Goal: Information Seeking & Learning: Compare options

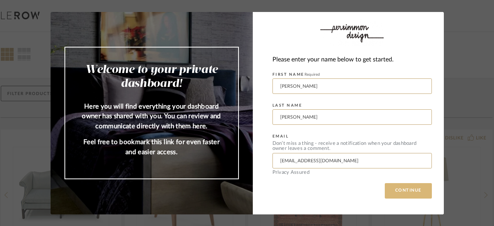
click at [398, 188] on button "CONTINUE" at bounding box center [408, 190] width 47 height 15
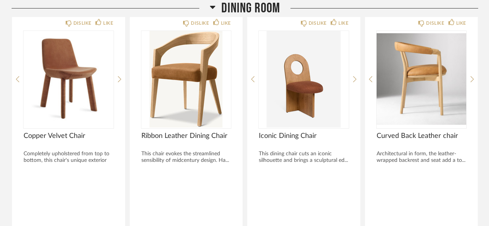
scroll to position [730, 0]
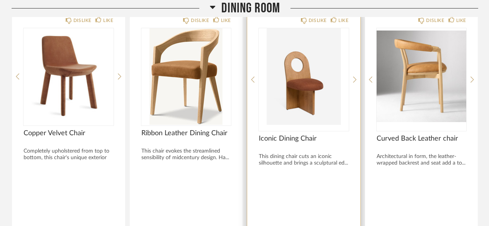
click at [313, 86] on img "0" at bounding box center [304, 76] width 90 height 96
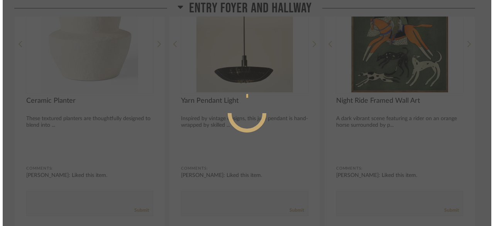
scroll to position [0, 0]
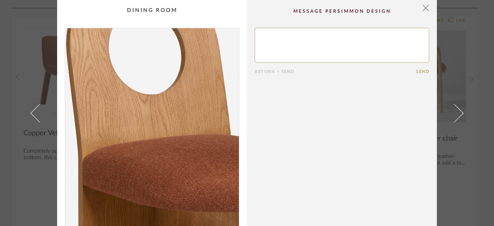
click at [138, 129] on img "0" at bounding box center [152, 128] width 174 height 200
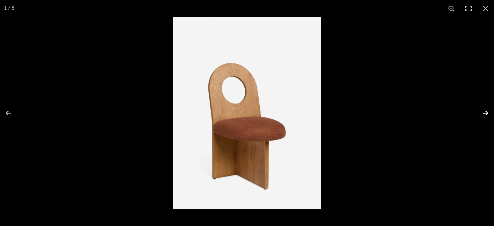
click at [481, 111] on button at bounding box center [480, 113] width 27 height 39
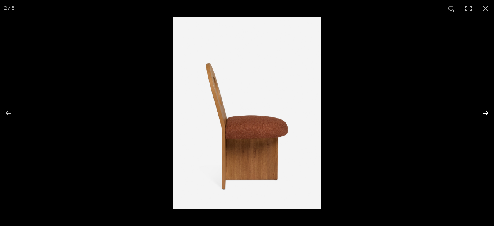
click at [481, 111] on button at bounding box center [480, 113] width 27 height 39
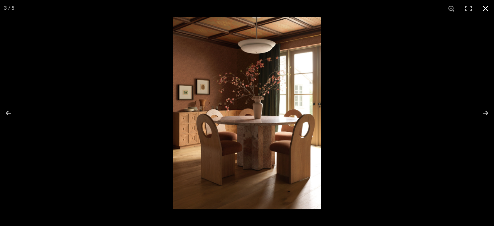
click at [486, 9] on button at bounding box center [485, 8] width 17 height 17
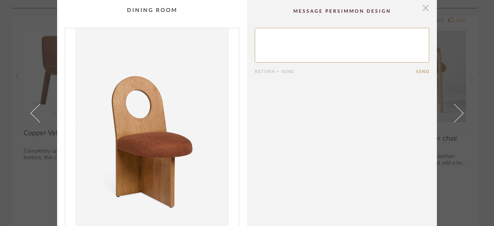
click at [423, 7] on span "button" at bounding box center [425, 7] width 15 height 15
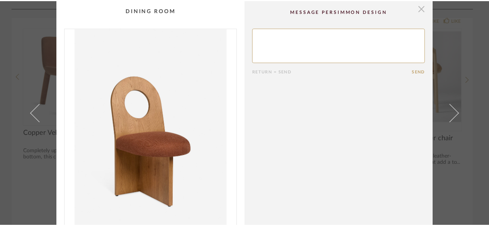
scroll to position [730, 0]
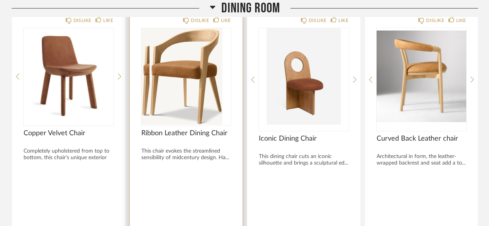
click at [204, 89] on div at bounding box center [186, 76] width 90 height 96
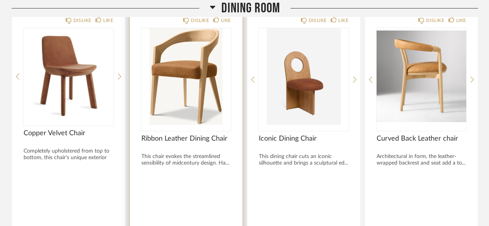
click at [196, 112] on img "0" at bounding box center [186, 76] width 90 height 96
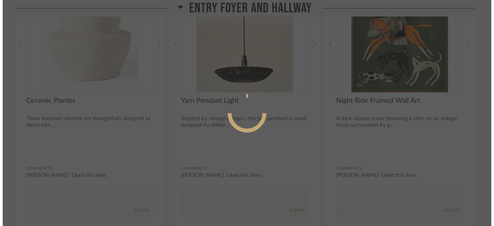
scroll to position [0, 0]
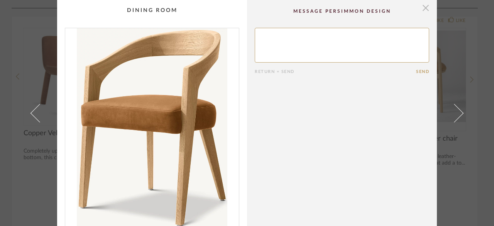
click at [422, 10] on span "button" at bounding box center [425, 7] width 15 height 15
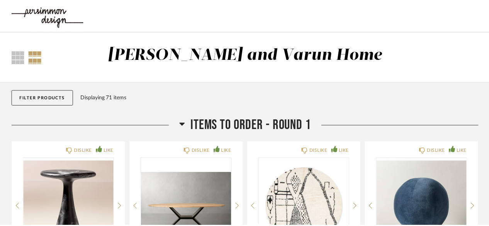
scroll to position [730, 0]
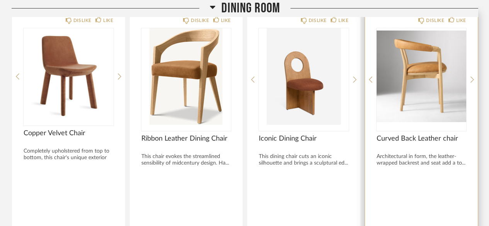
click at [436, 94] on img "0" at bounding box center [421, 76] width 90 height 96
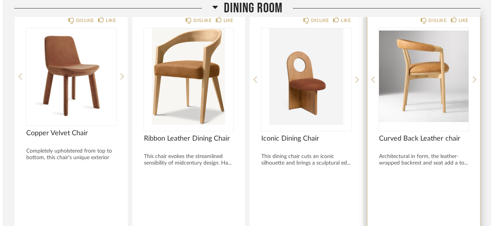
scroll to position [0, 0]
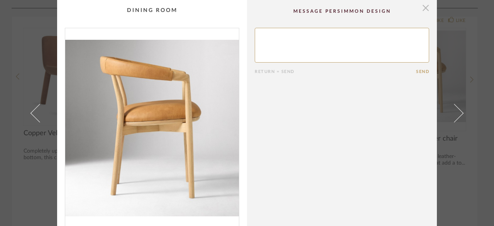
click at [421, 6] on span "button" at bounding box center [425, 7] width 15 height 15
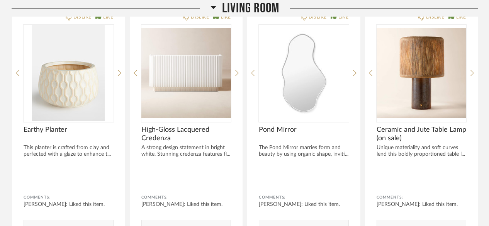
scroll to position [1059, 0]
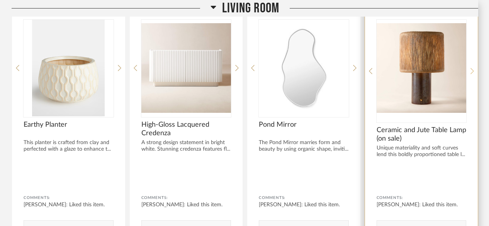
click at [472, 68] on icon at bounding box center [471, 71] width 3 height 7
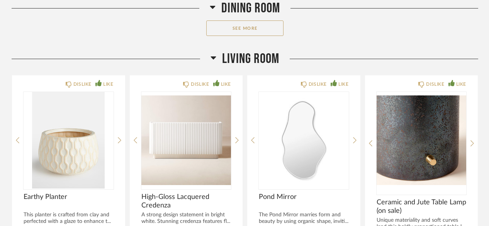
scroll to position [997, 0]
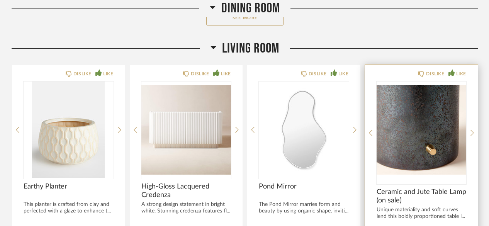
click at [470, 129] on div "DISLIKE LIKE Ceramic and Jute Table Lamp (on sale) Unique materiality and soft …" at bounding box center [421, 192] width 113 height 254
click at [471, 132] on icon at bounding box center [471, 132] width 3 height 7
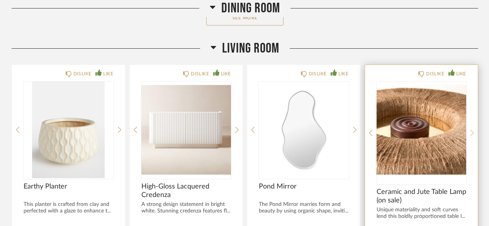
click at [471, 132] on icon at bounding box center [471, 132] width 3 height 7
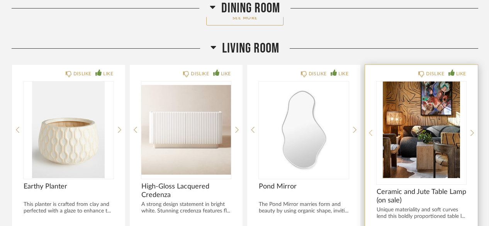
click at [370, 130] on icon at bounding box center [370, 133] width 3 height 6
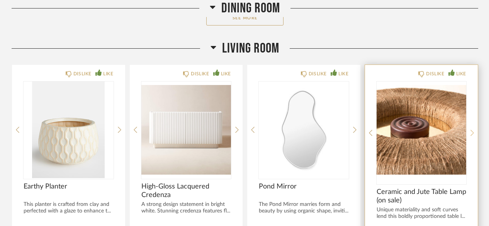
click at [472, 131] on icon at bounding box center [471, 132] width 3 height 7
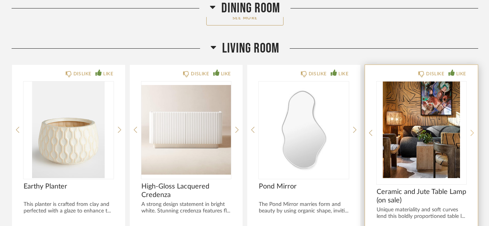
click at [472, 131] on icon at bounding box center [471, 132] width 3 height 7
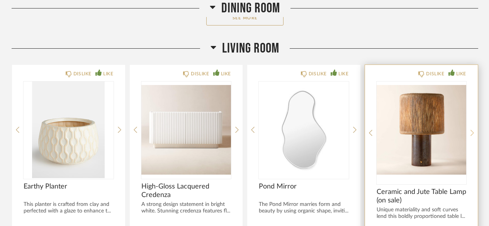
click at [472, 131] on icon at bounding box center [471, 132] width 3 height 7
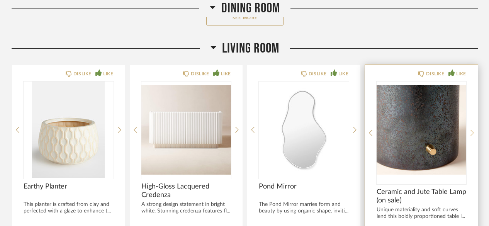
click at [472, 131] on icon at bounding box center [471, 132] width 3 height 7
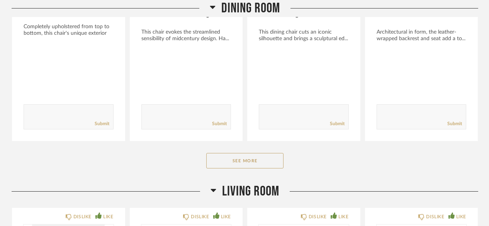
scroll to position [860, 0]
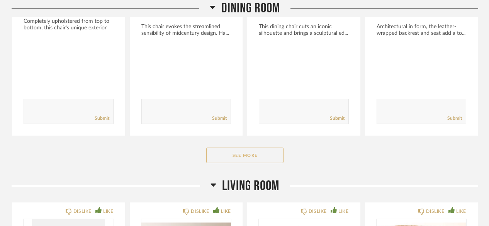
click at [251, 156] on button "See More" at bounding box center [244, 154] width 77 height 15
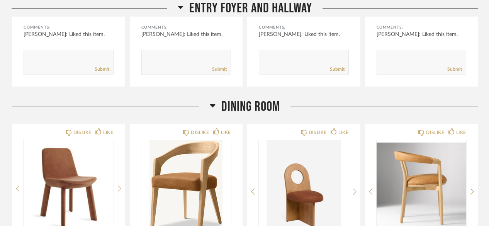
scroll to position [574, 0]
